Goal: Check status

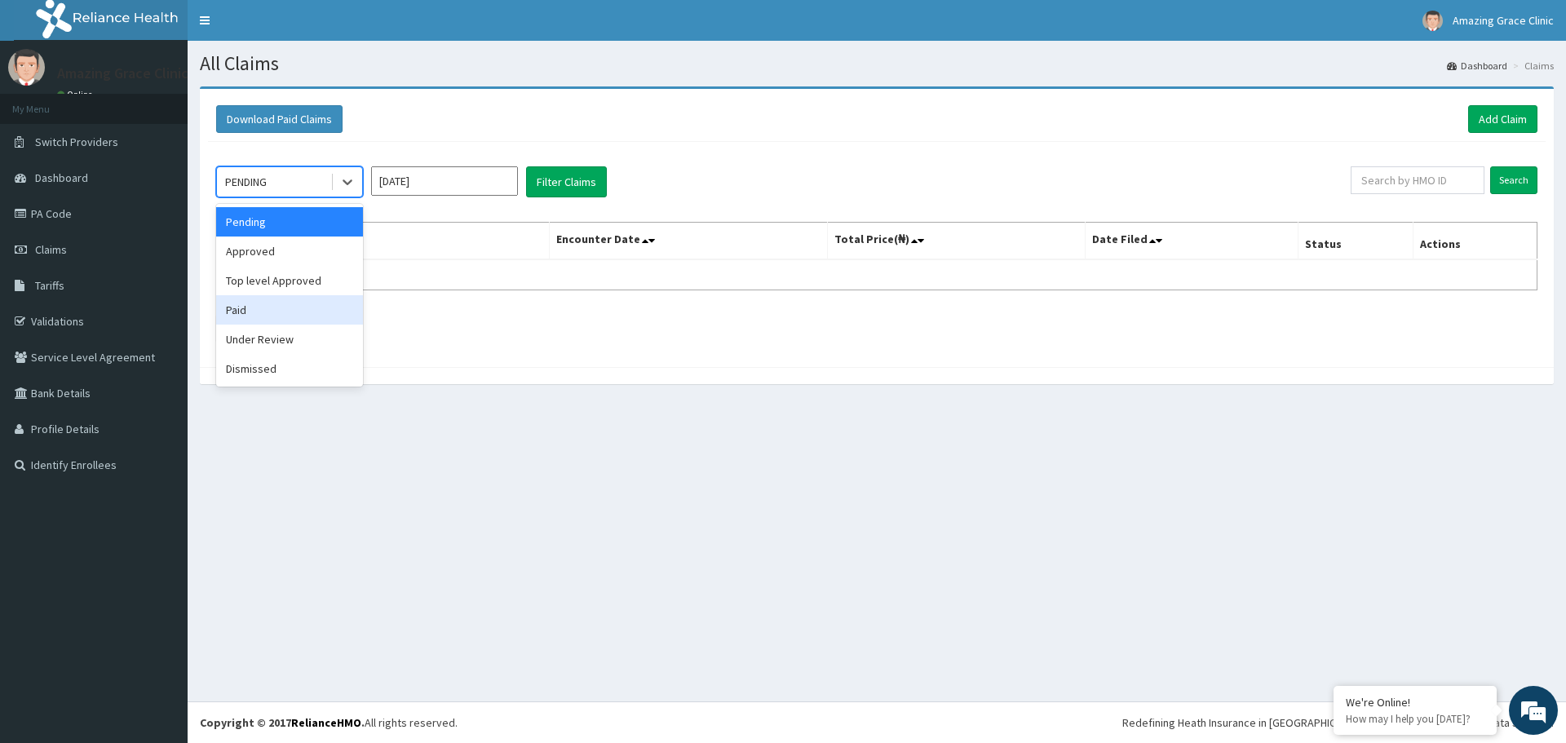
click at [245, 315] on div "Paid" at bounding box center [289, 309] width 147 height 29
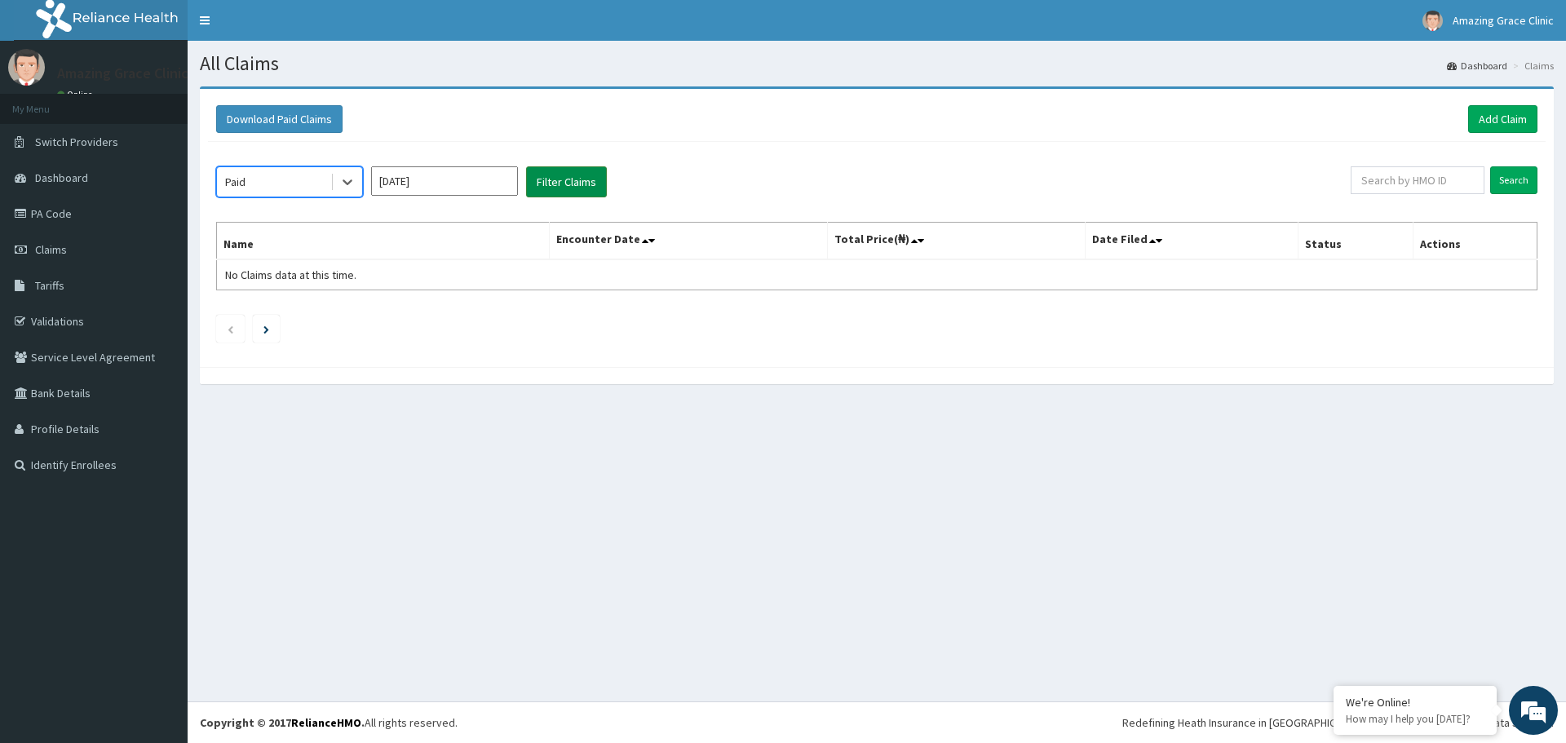
click at [544, 187] on button "Filter Claims" at bounding box center [566, 181] width 81 height 31
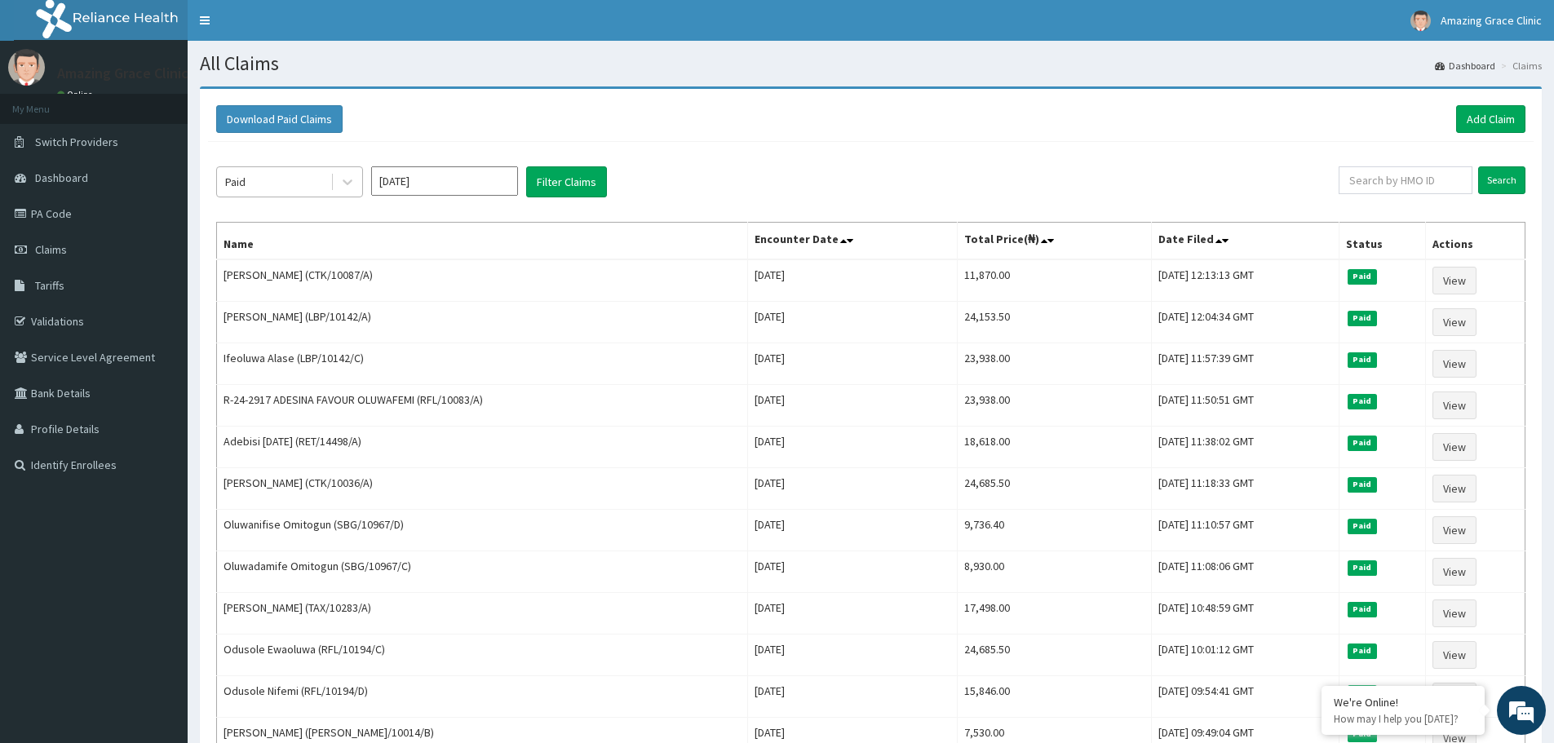
click at [288, 178] on div "Paid" at bounding box center [273, 182] width 113 height 26
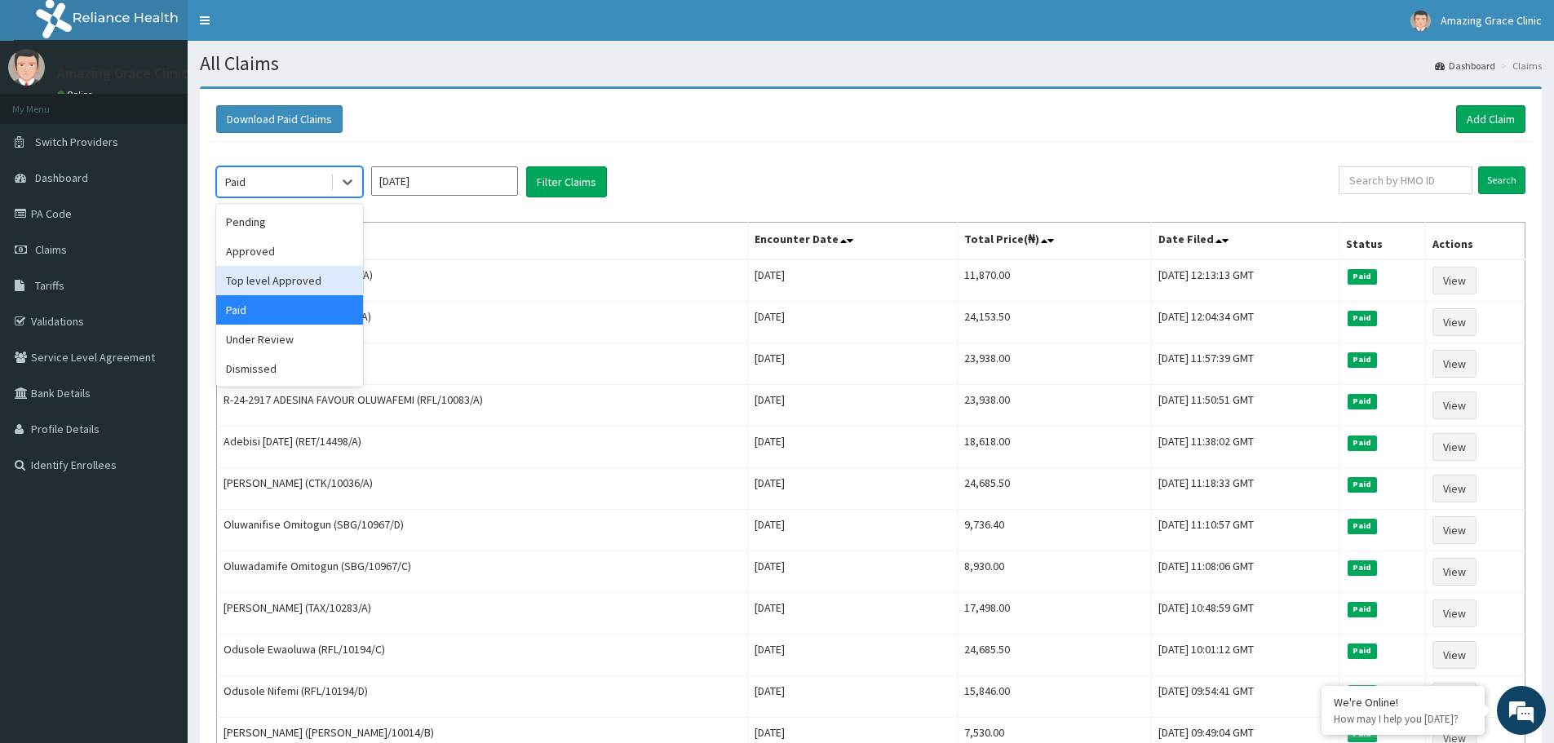
click at [275, 280] on div "Top level Approved" at bounding box center [289, 280] width 147 height 29
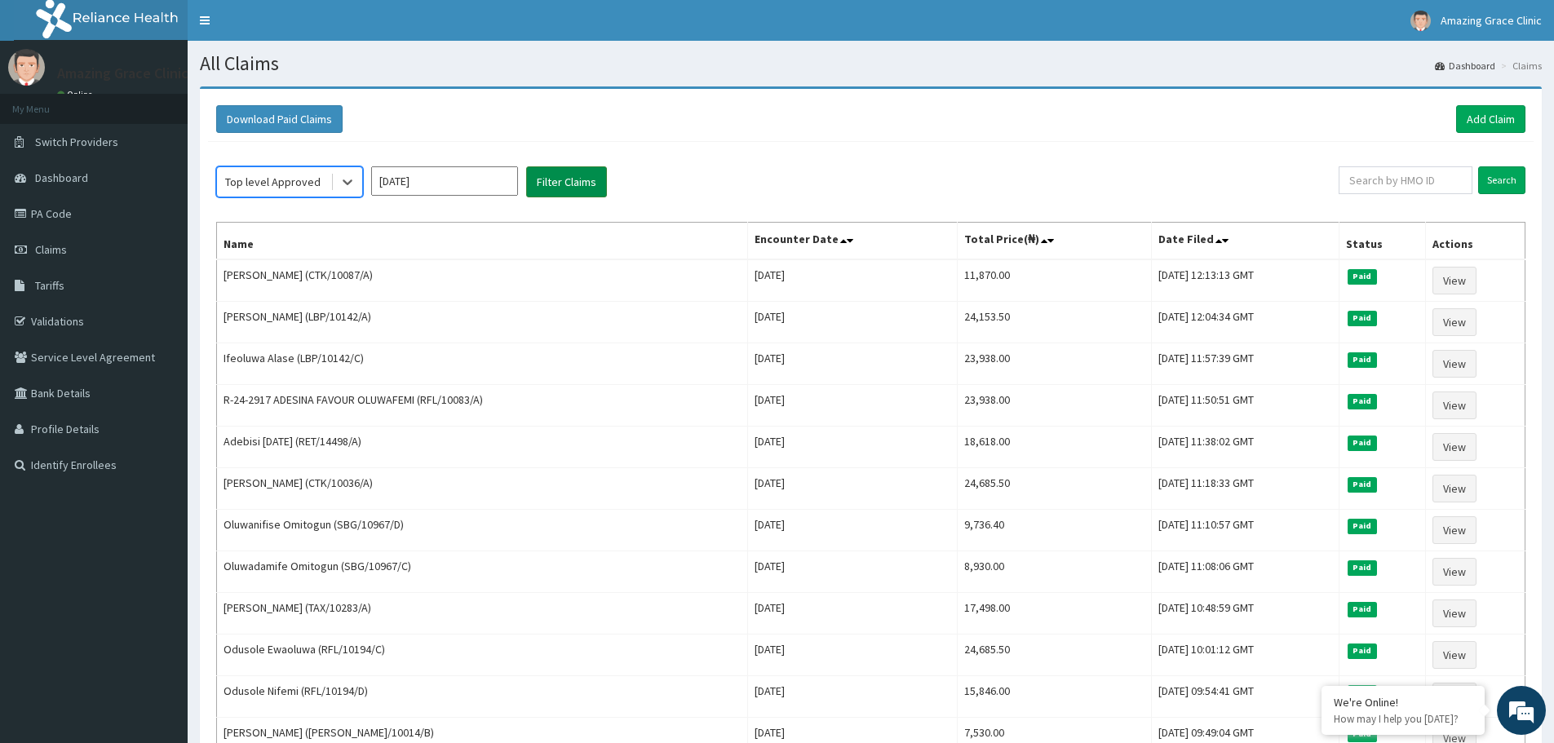
click at [568, 181] on button "Filter Claims" at bounding box center [566, 181] width 81 height 31
